Goal: Information Seeking & Learning: Learn about a topic

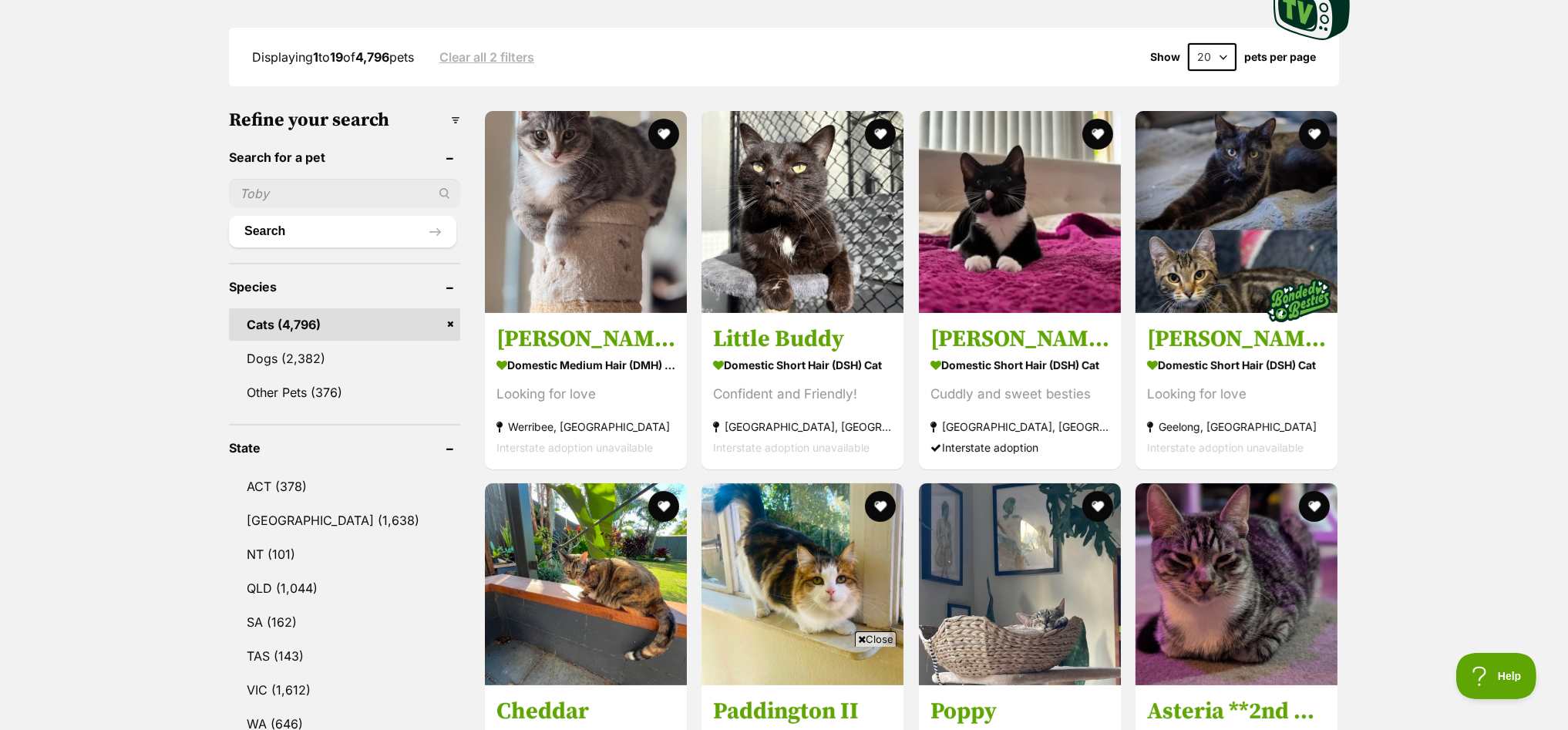
scroll to position [289, 0]
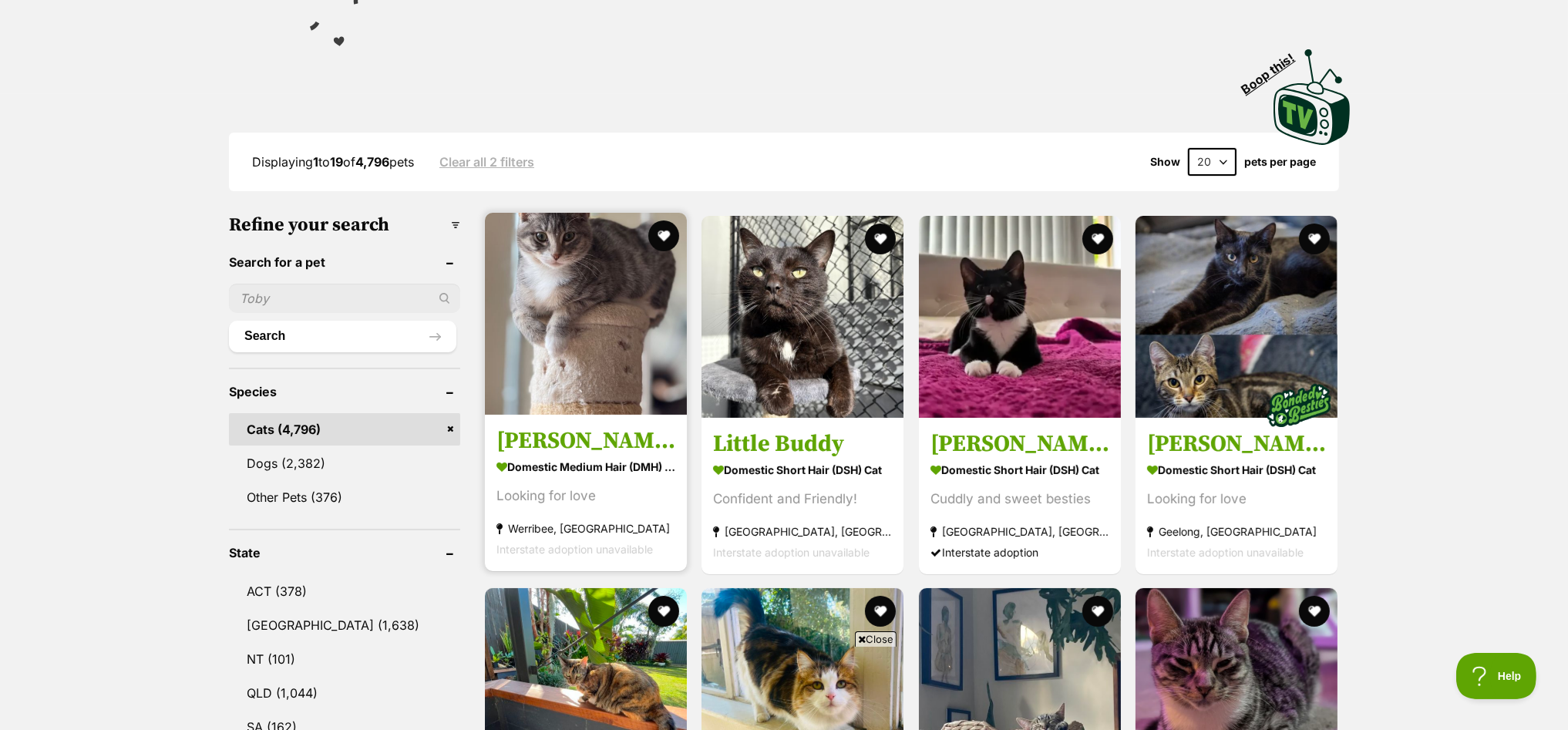
click at [603, 286] on img at bounding box center [585, 313] width 202 height 202
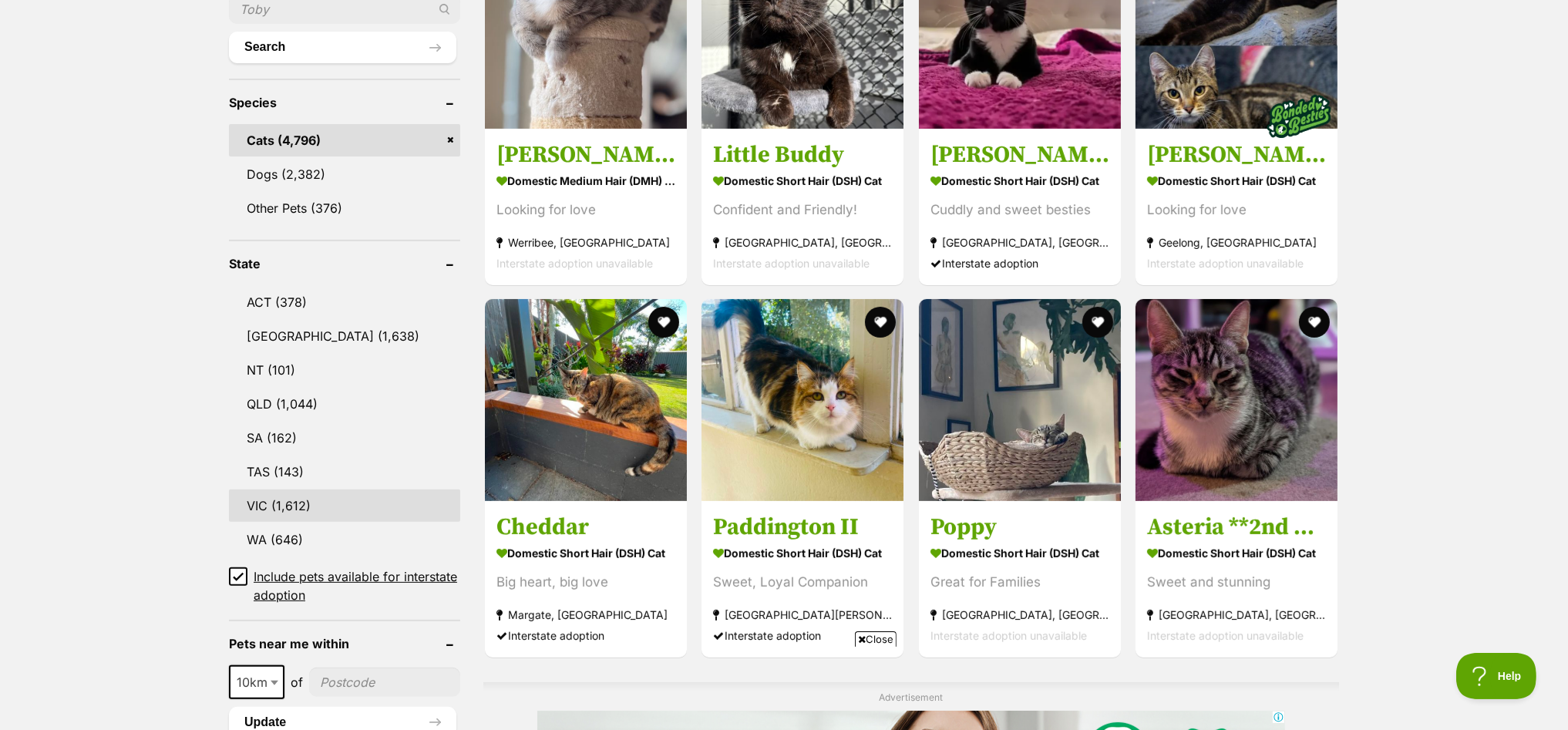
click at [270, 498] on link "VIC (1,612)" at bounding box center [345, 506] width 231 height 33
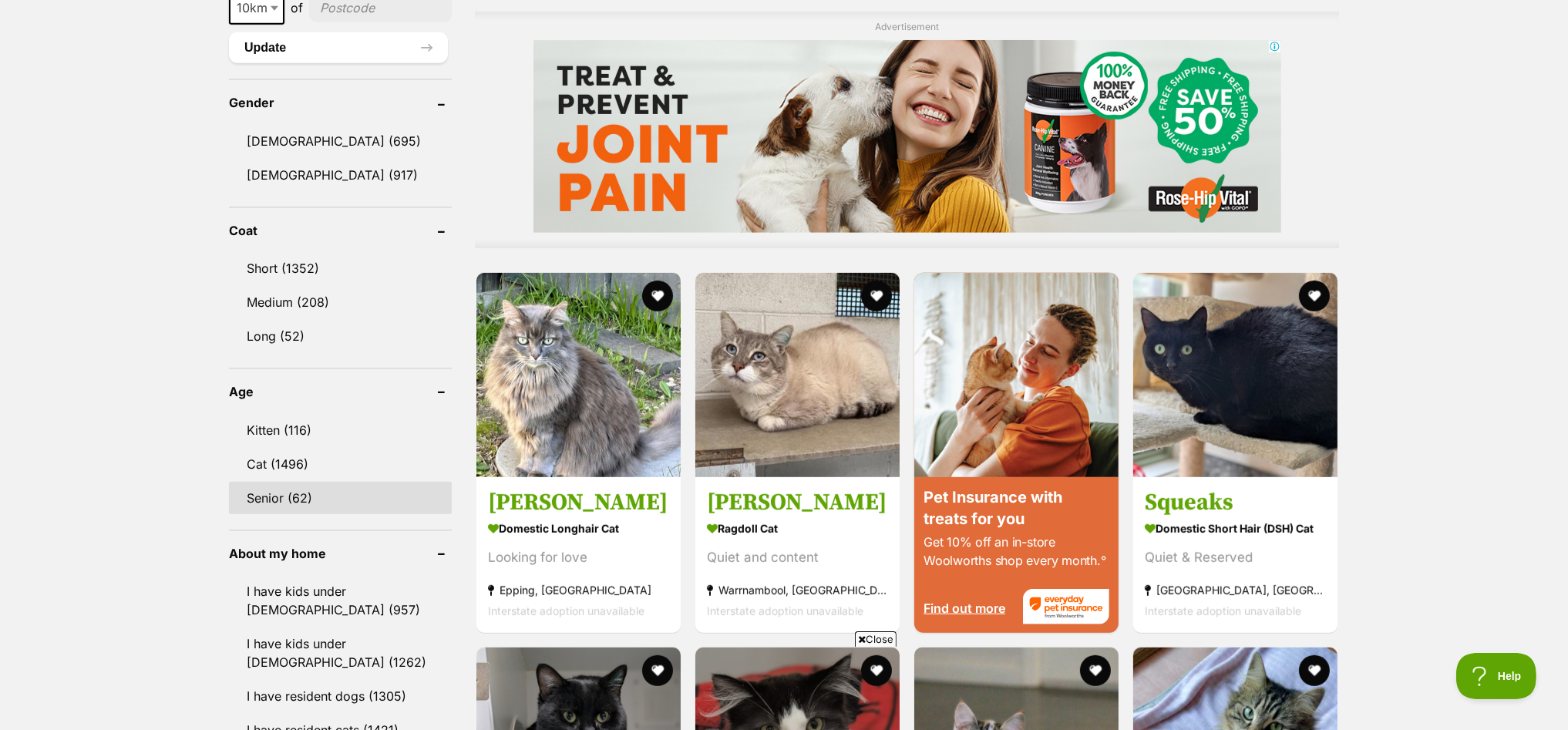
click at [255, 485] on link "Senior (62)" at bounding box center [340, 498] width 222 height 33
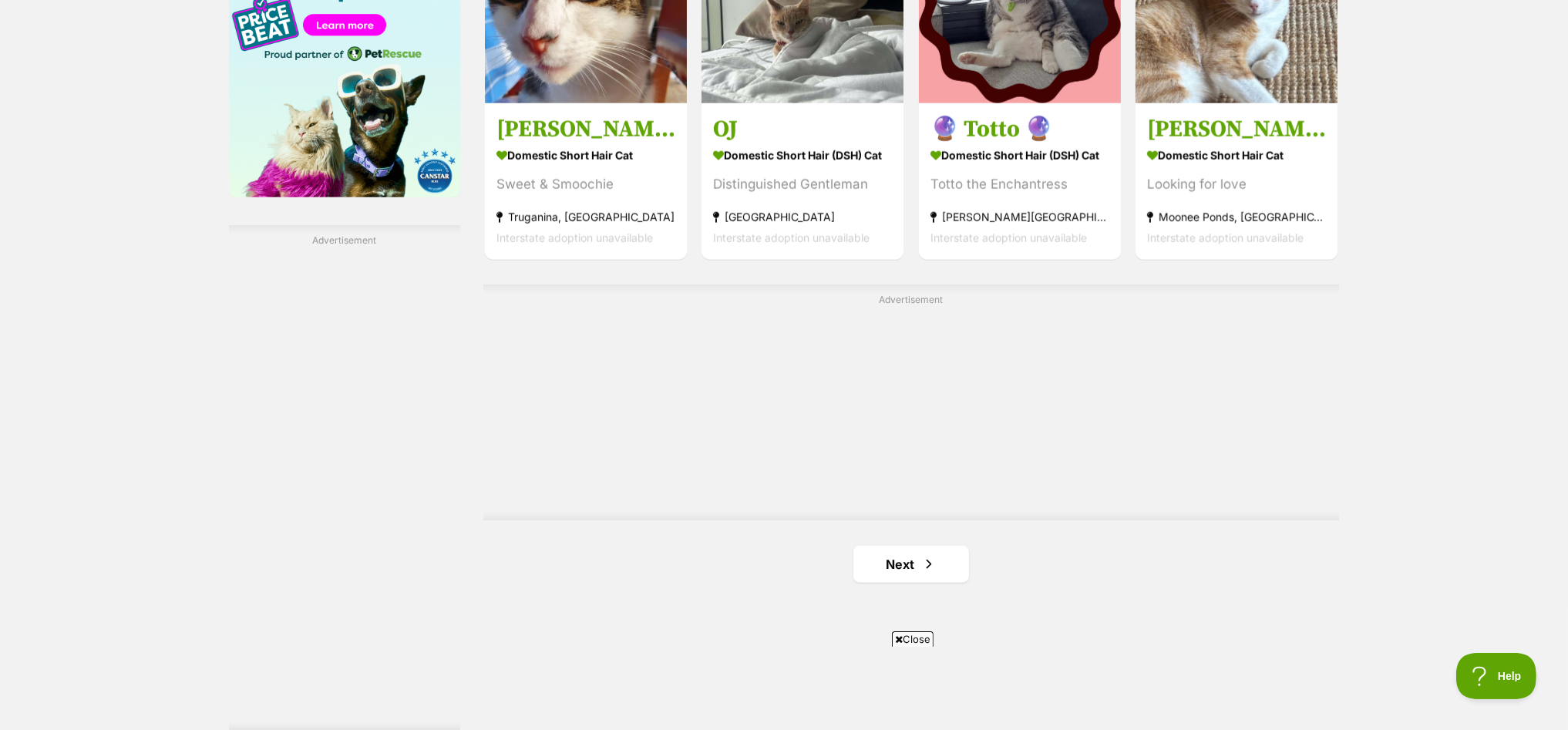
scroll to position [2602, 0]
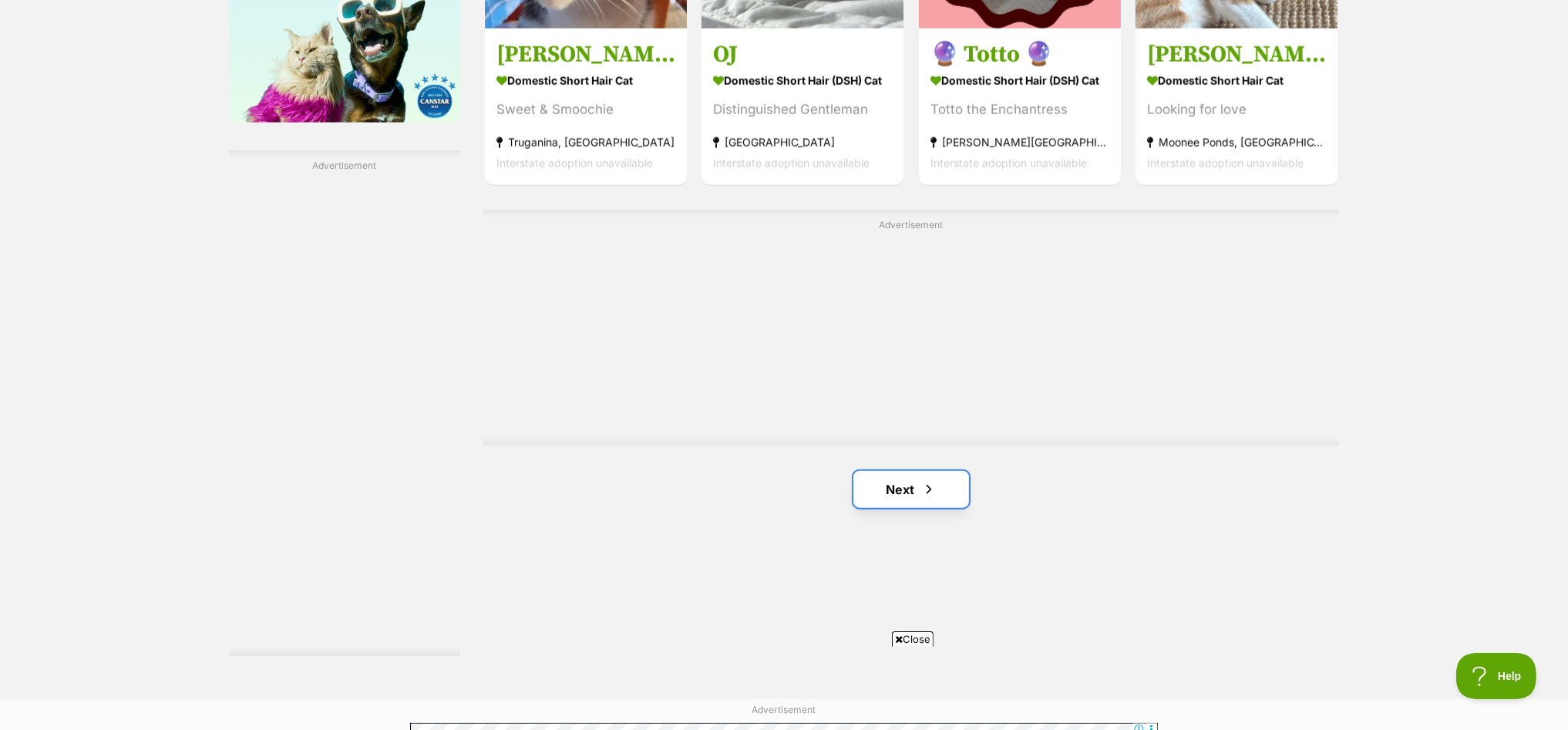
click at [882, 485] on link "Next" at bounding box center [912, 489] width 116 height 37
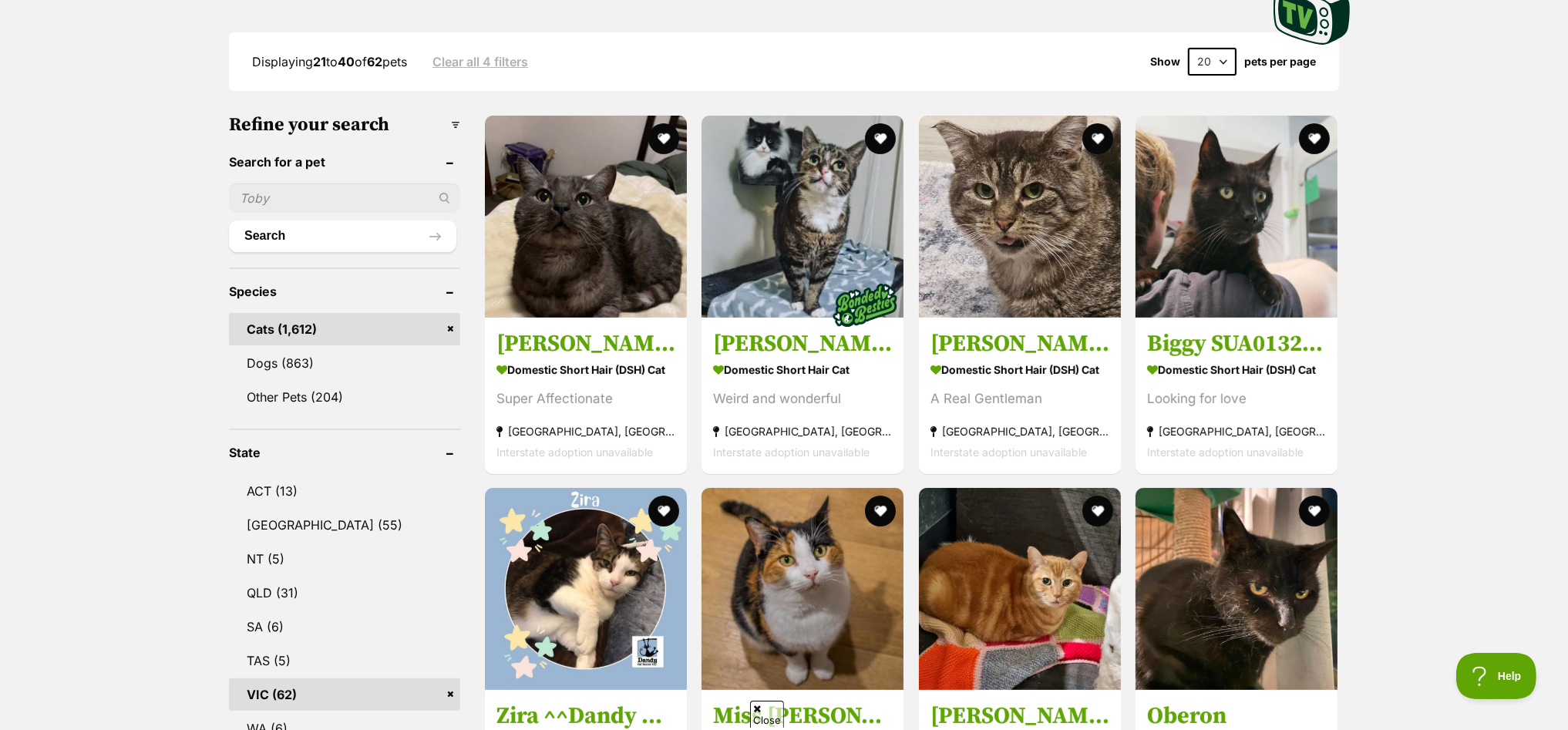
scroll to position [384, 0]
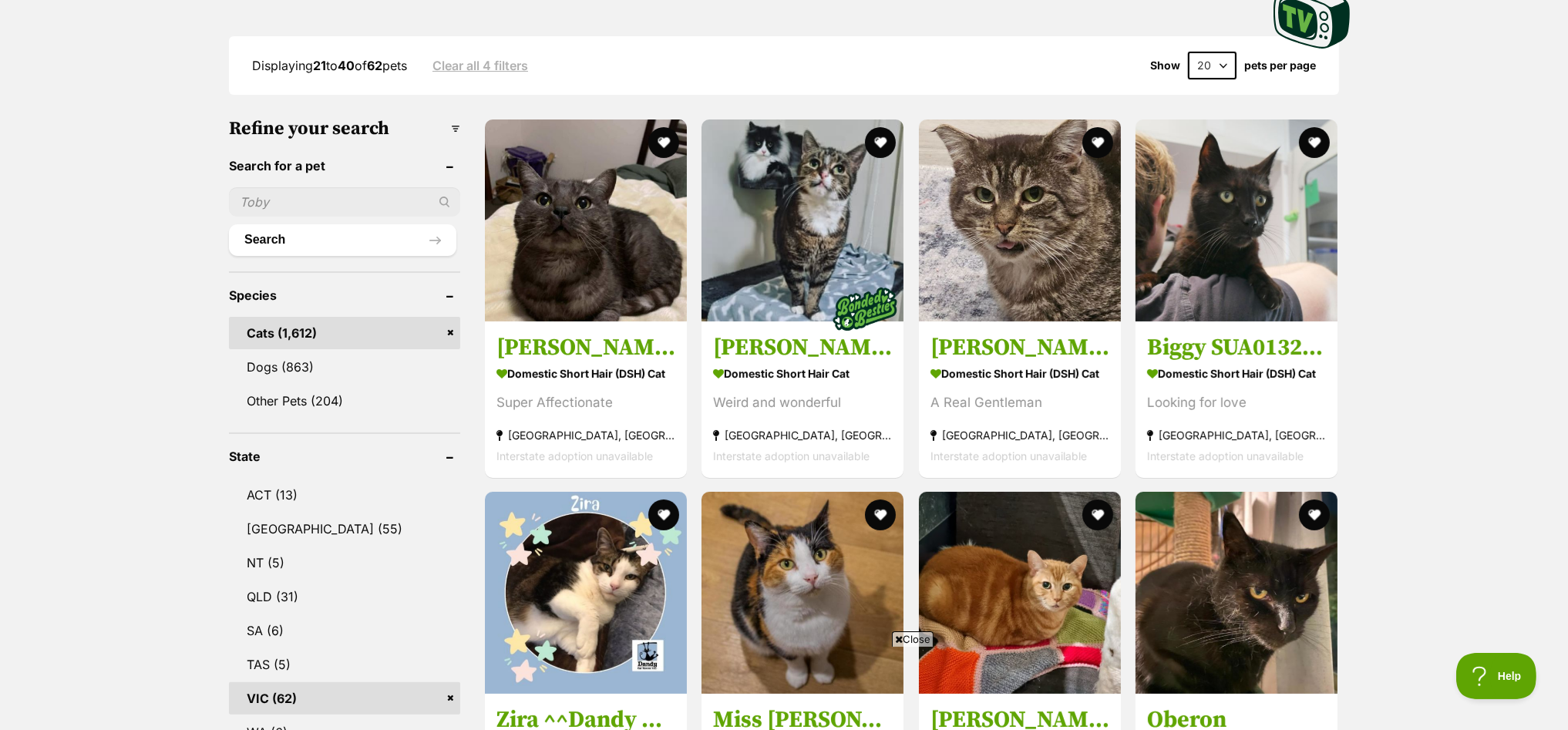
click at [285, 203] on input "text" at bounding box center [345, 202] width 231 height 29
type input "ben"
click at [229, 224] on button "Search" at bounding box center [343, 240] width 228 height 31
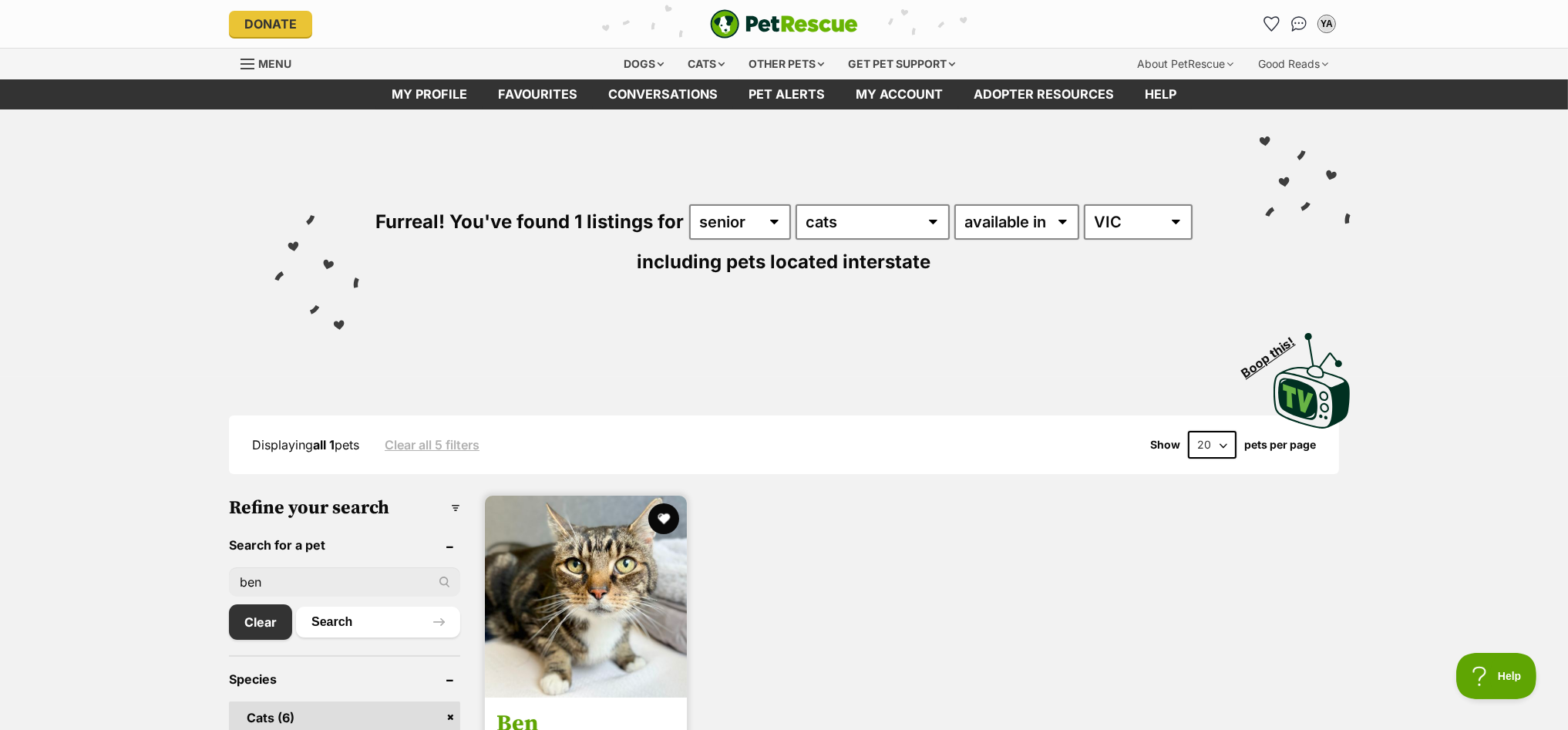
click at [610, 558] on img at bounding box center [585, 596] width 202 height 202
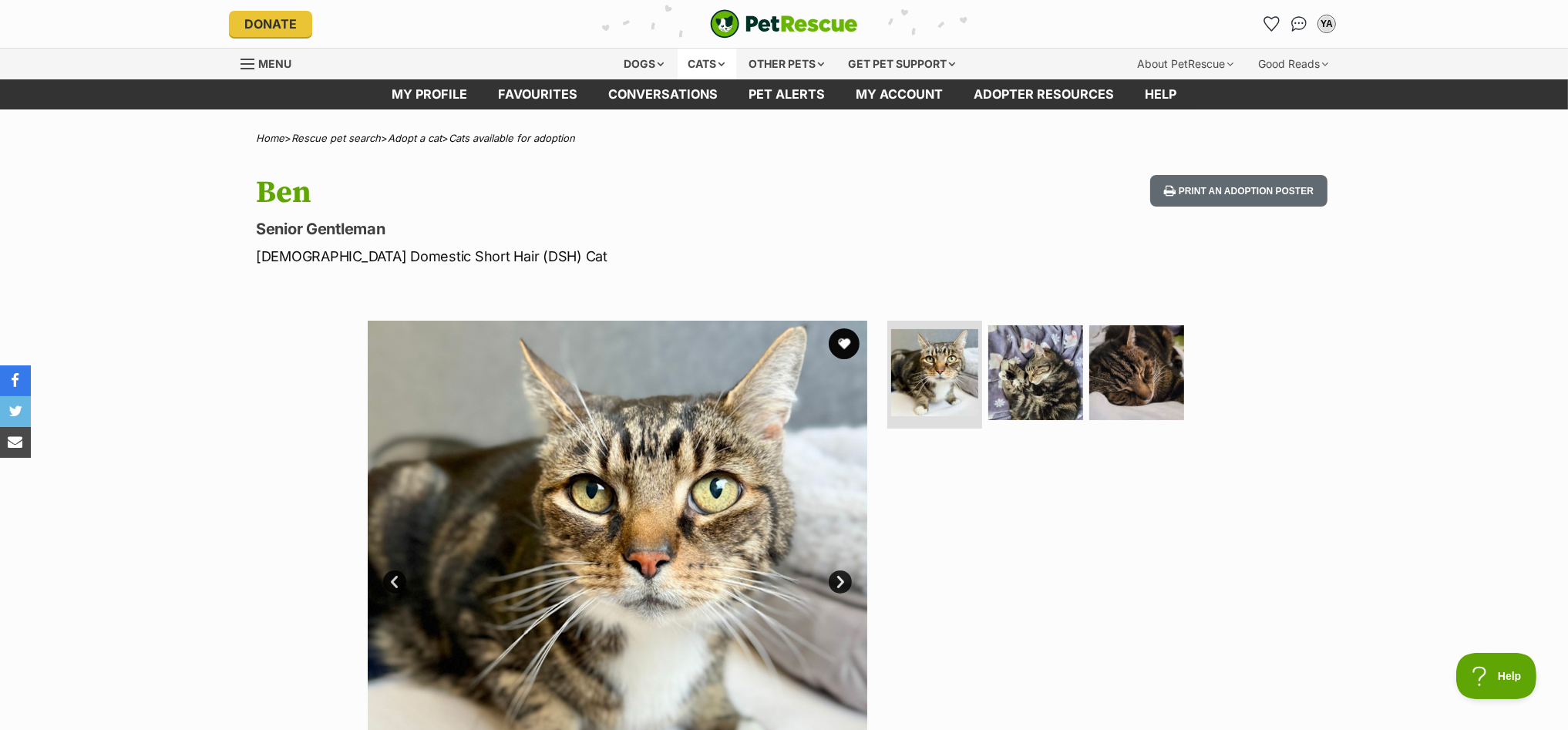
click at [695, 61] on div "Cats" at bounding box center [706, 64] width 59 height 31
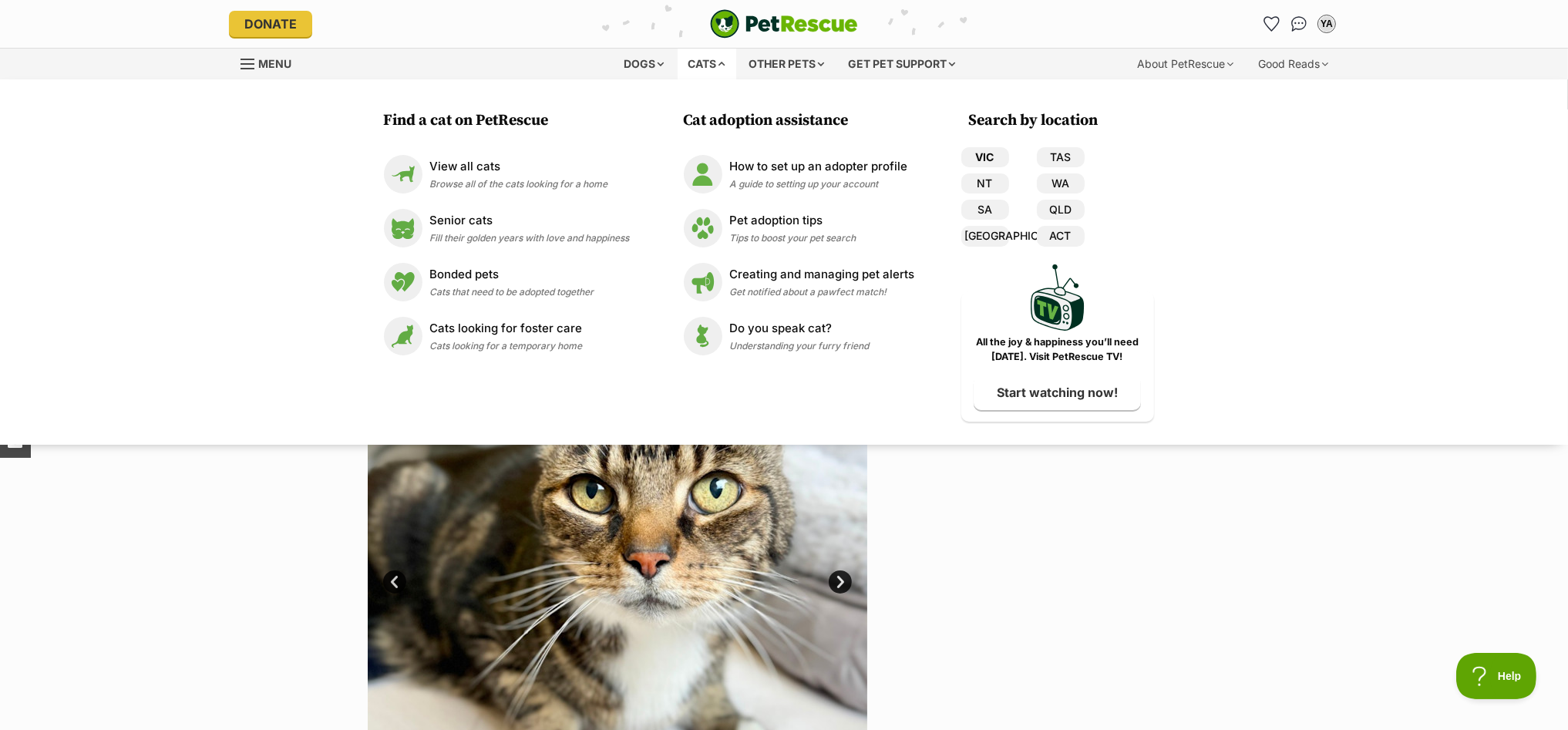
click at [985, 155] on link "VIC" at bounding box center [985, 157] width 48 height 20
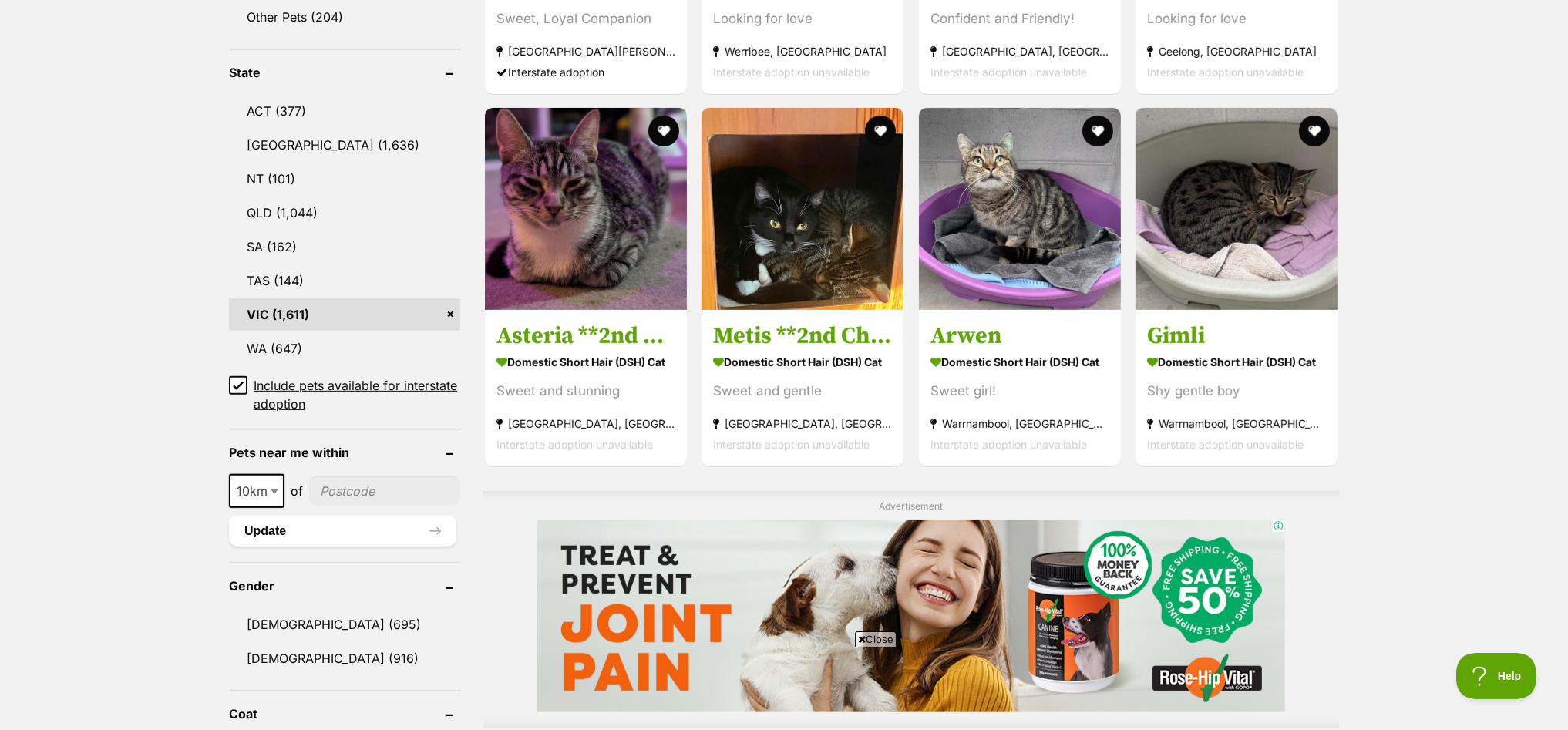
scroll to position [771, 0]
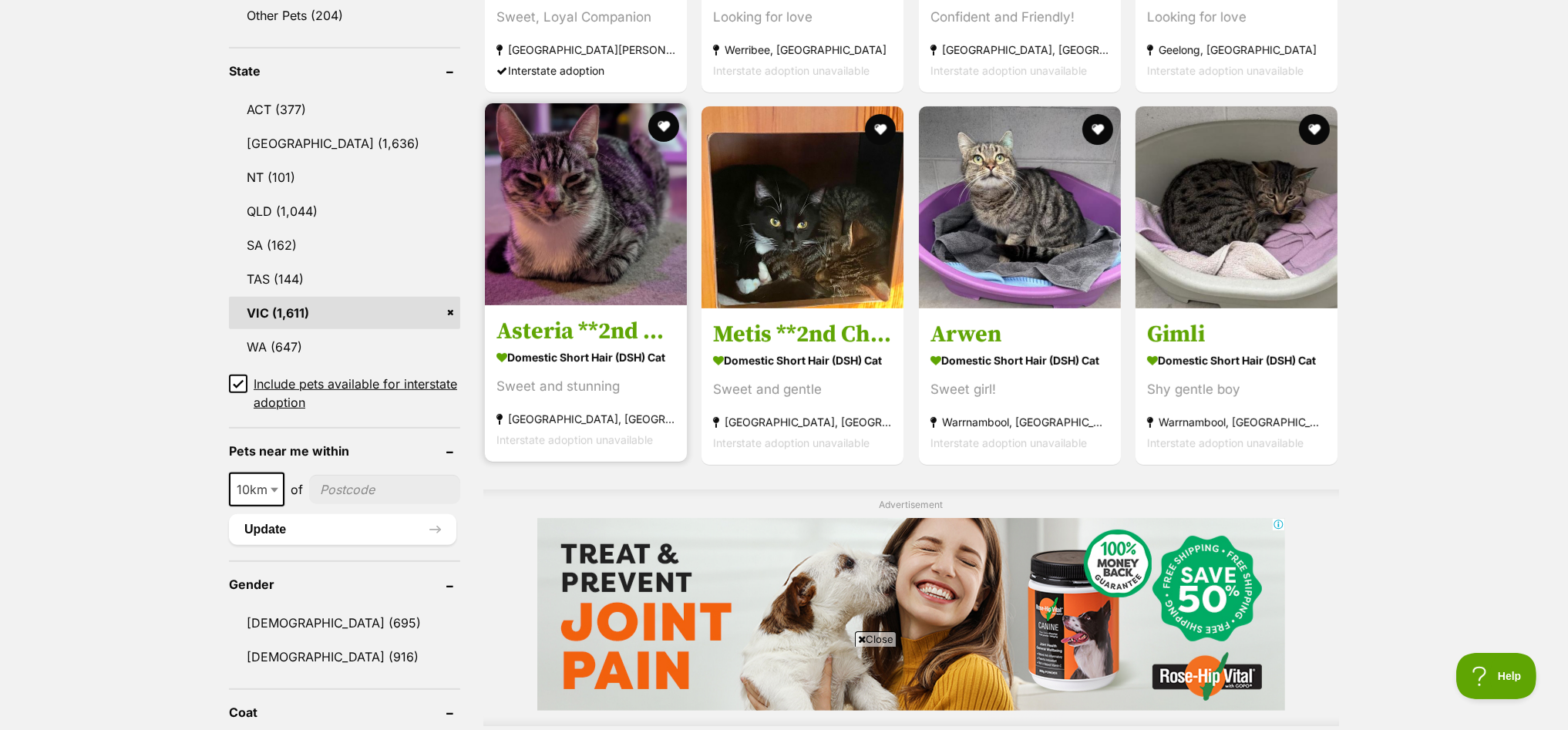
click at [570, 174] on img at bounding box center [585, 204] width 202 height 202
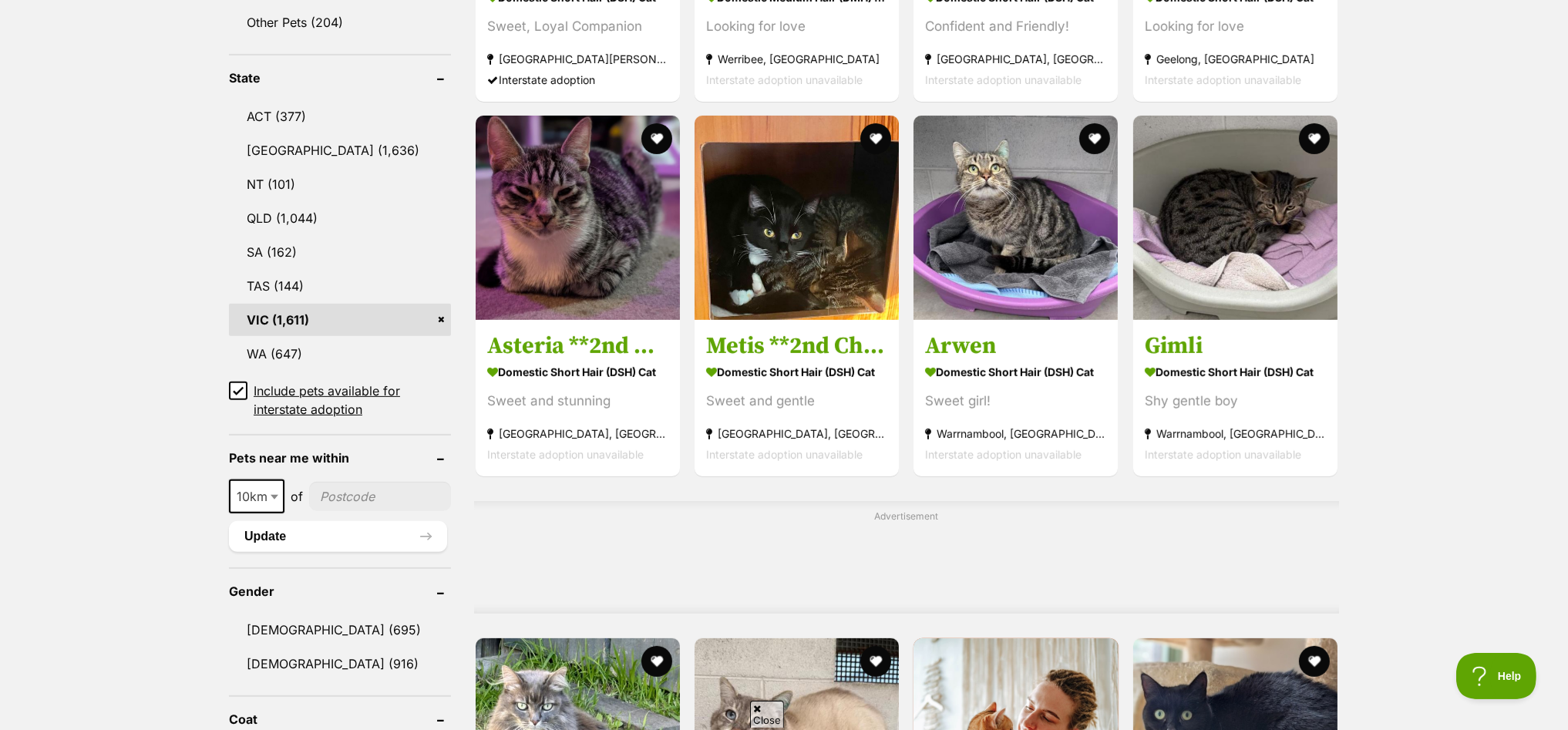
scroll to position [1246, 0]
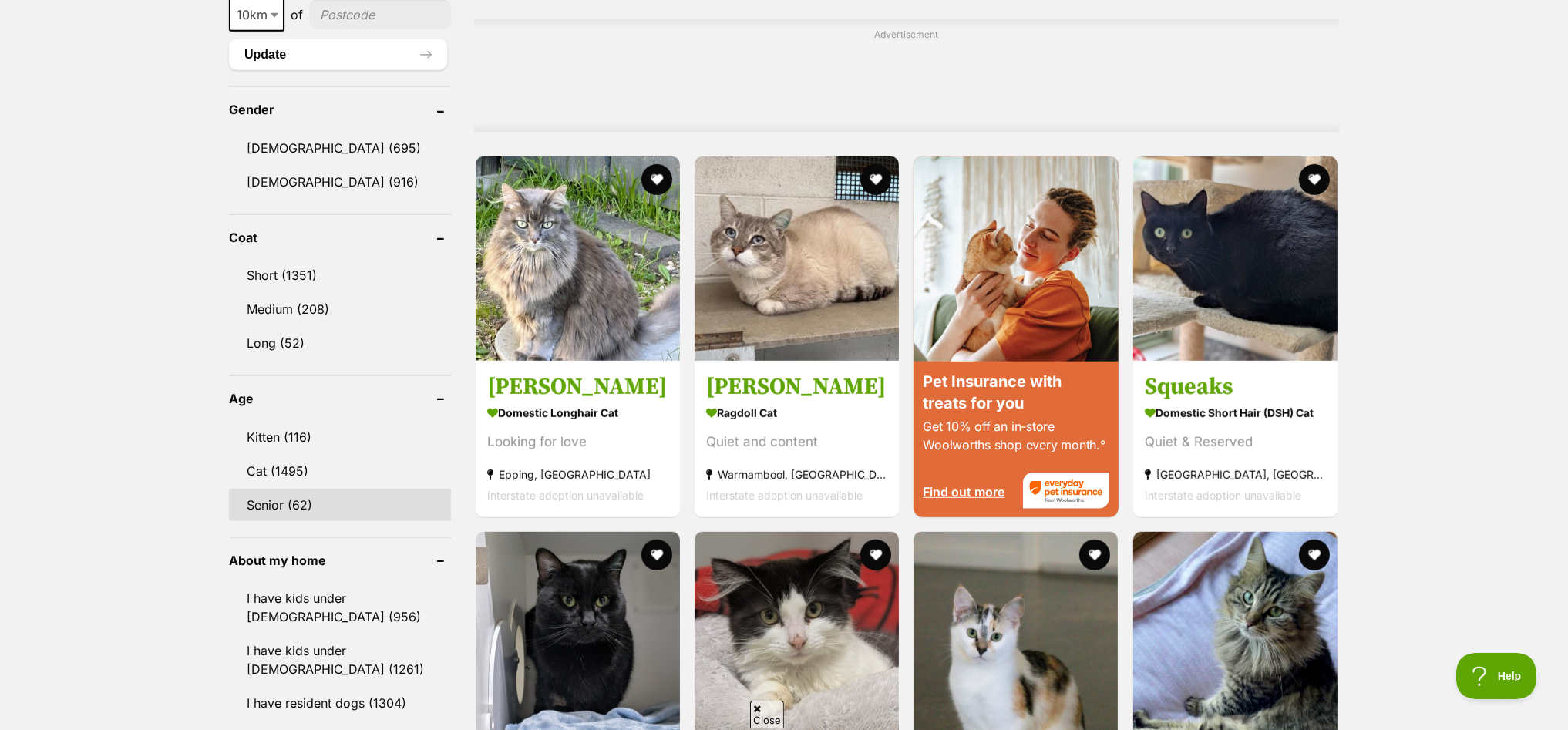
click at [290, 489] on link "Senior (62)" at bounding box center [340, 506] width 222 height 33
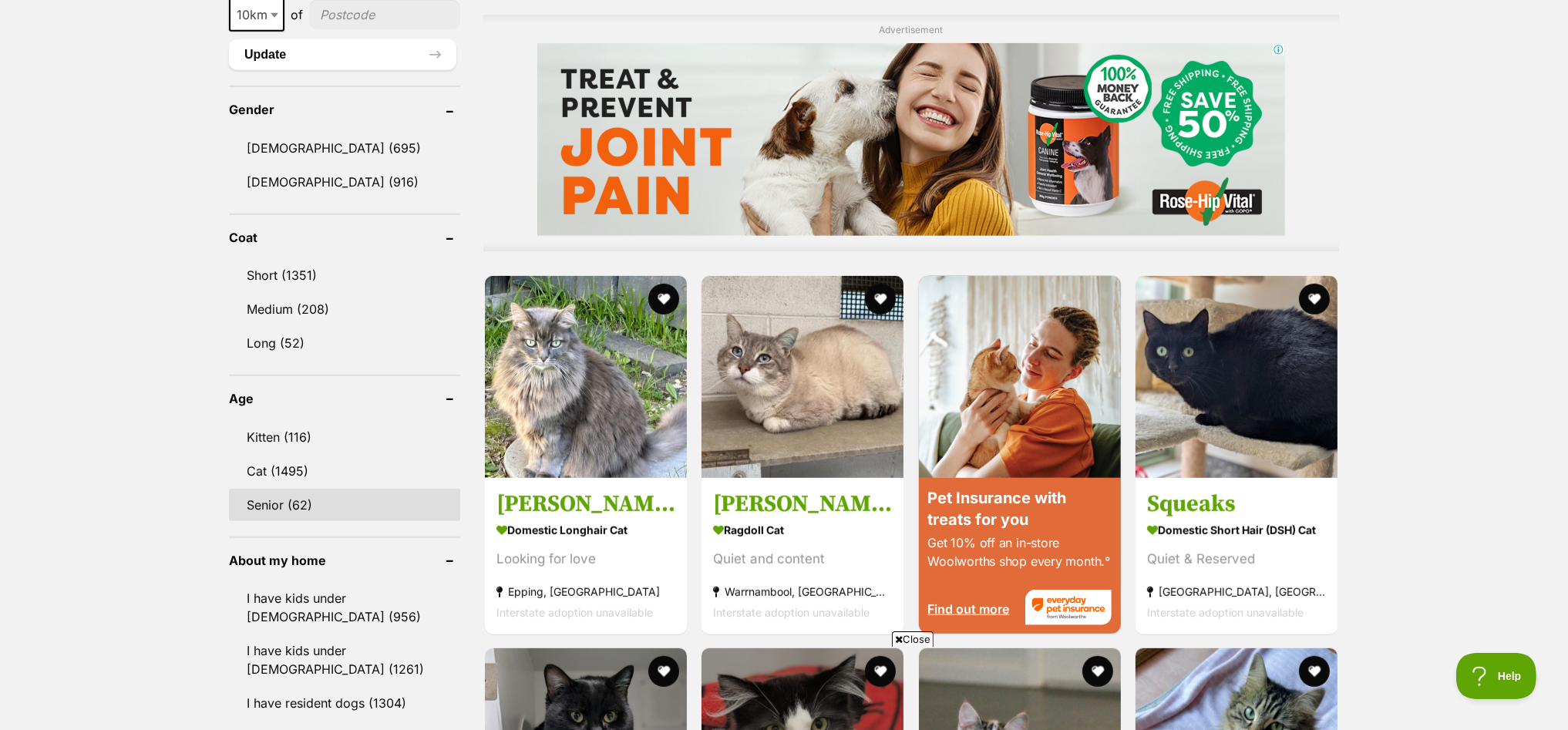
scroll to position [0, 0]
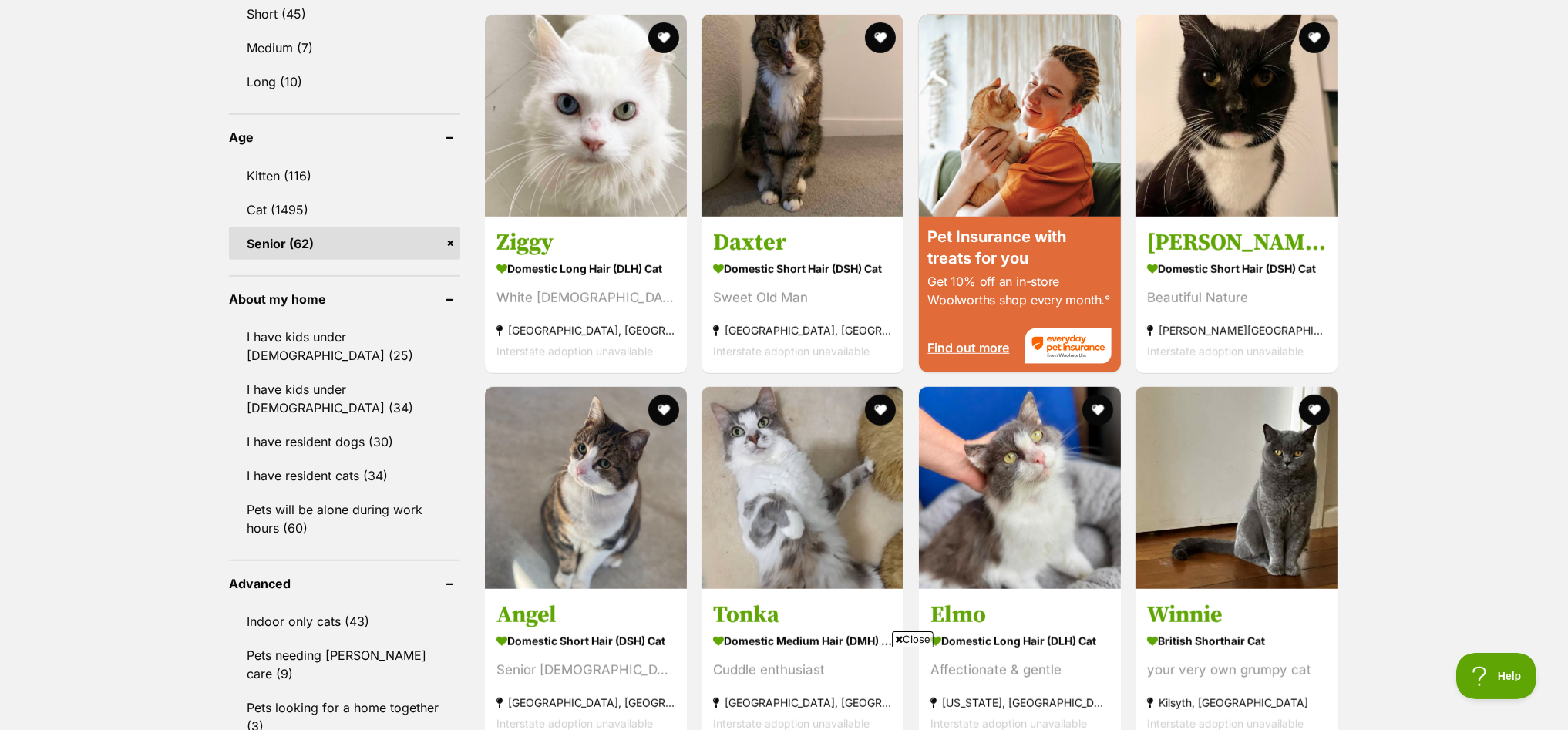
scroll to position [1735, 0]
